Goal: Task Accomplishment & Management: Complete application form

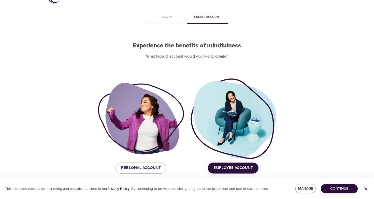
scroll to position [14, 0]
click at [155, 171] on span "Personal Account" at bounding box center [141, 168] width 40 height 7
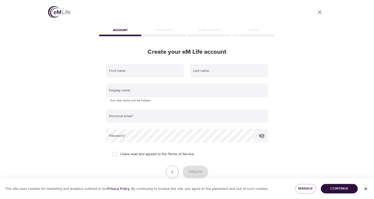
scroll to position [0, 0]
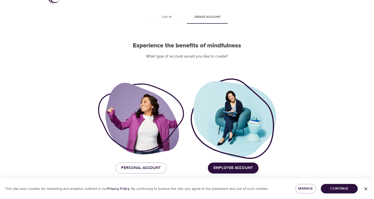
scroll to position [14, 0]
click at [152, 168] on span "Personal Account" at bounding box center [141, 168] width 40 height 7
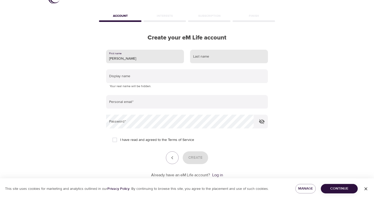
type input "Emelia"
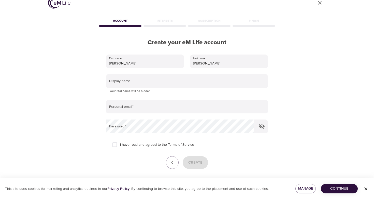
scroll to position [18, 0]
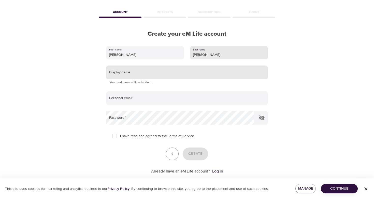
type input "D'Anniballe"
type input "Emelia"
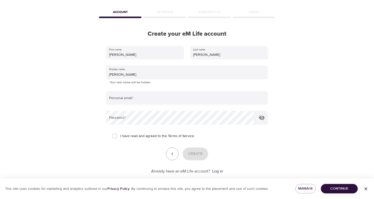
click at [122, 104] on form "First name Emelia Last name D'Anniballe Display name Emelia Your real name will…" at bounding box center [187, 108] width 162 height 131
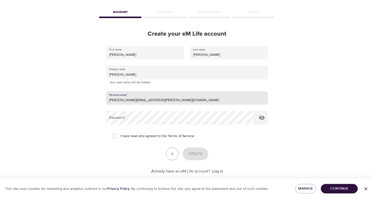
type input "emelia.danniballe@icloud.com"
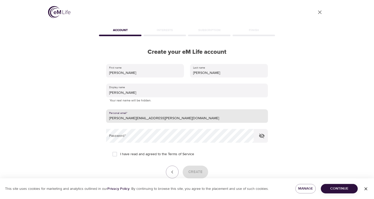
click at [139, 116] on form "First name Emelia Last name D'Anniballe Display name Emelia Your real name will…" at bounding box center [187, 126] width 162 height 131
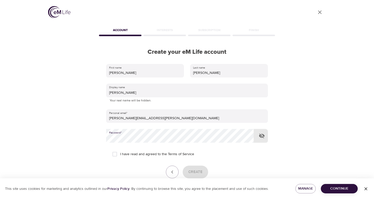
click at [116, 150] on input "I have read and agreed to the Terms of Service" at bounding box center [115, 154] width 11 height 11
checkbox input "true"
click at [195, 173] on span "Create" at bounding box center [195, 172] width 14 height 7
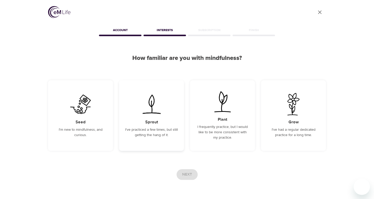
click at [157, 122] on h5 "Sprout" at bounding box center [151, 121] width 13 height 5
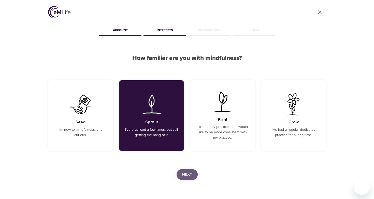
click at [185, 174] on span "Next" at bounding box center [187, 174] width 10 height 7
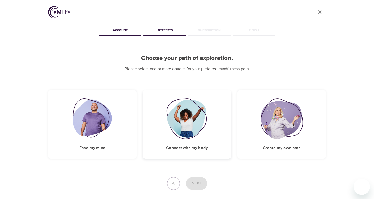
click at [189, 131] on img at bounding box center [187, 118] width 41 height 41
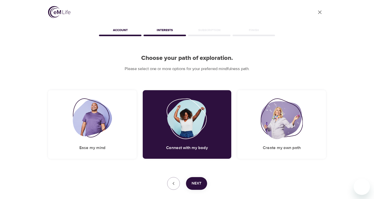
click at [201, 184] on span "Next" at bounding box center [197, 183] width 10 height 7
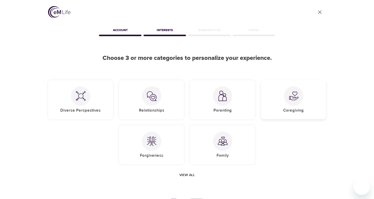
click at [266, 98] on div "Caregiving" at bounding box center [293, 99] width 65 height 39
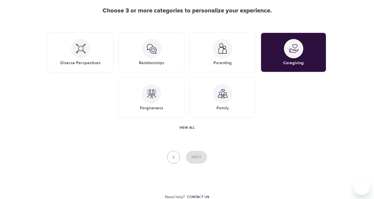
click at [187, 131] on button "View all" at bounding box center [188, 127] width 20 height 9
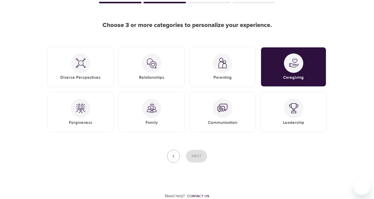
scroll to position [32, 0]
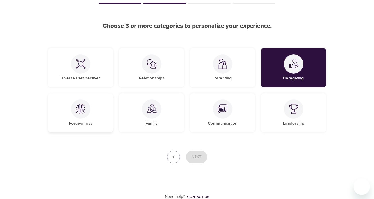
click at [85, 99] on div "Forgiveness" at bounding box center [80, 112] width 65 height 39
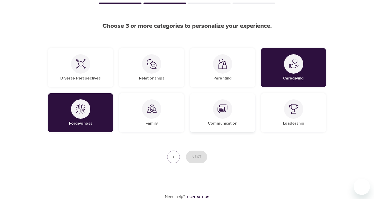
click at [215, 116] on div "Communication" at bounding box center [222, 112] width 65 height 39
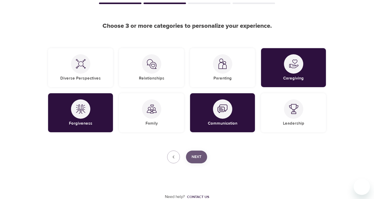
click at [201, 156] on span "Next" at bounding box center [197, 157] width 10 height 7
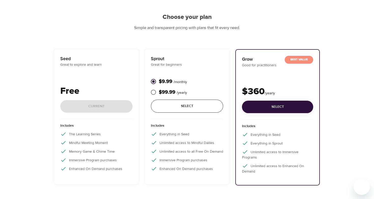
scroll to position [31, 0]
